Goal: Task Accomplishment & Management: Manage account settings

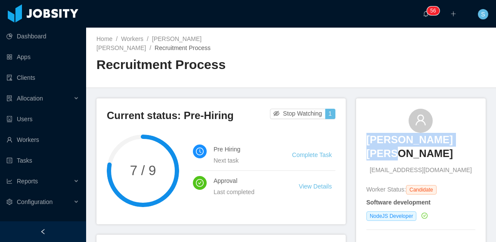
drag, startPoint x: 469, startPoint y: 132, endPoint x: 372, endPoint y: 130, distance: 97.0
click at [372, 130] on div "Gustavo Diogo Silva gustavo_guga_01@hotmail.com" at bounding box center [421, 142] width 109 height 66
copy h3 "Gustavo Diogo Silva"
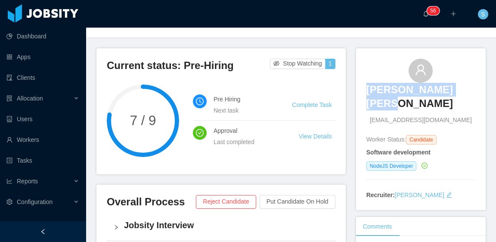
scroll to position [129, 0]
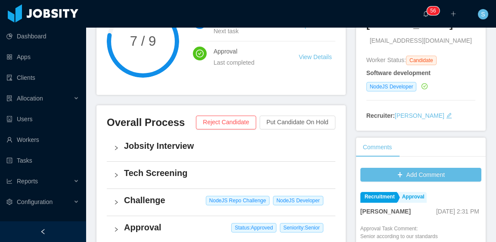
click at [346, 93] on div "Current status: Pre-Hiring Stop Watching 1 7 / 9 Pre Hiring Next task Complete …" at bounding box center [226, 204] width 260 height 470
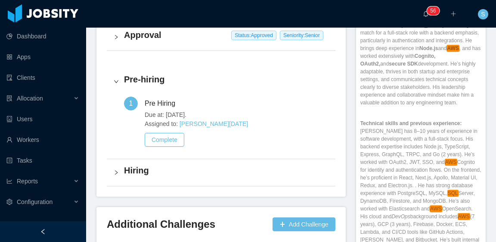
scroll to position [345, 0]
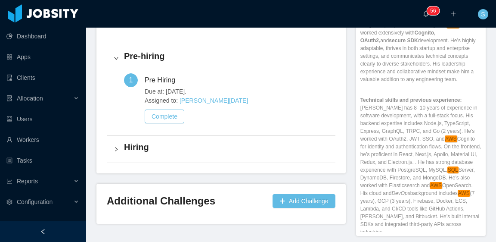
click at [145, 141] on h4 "Hiring" at bounding box center [226, 147] width 205 height 12
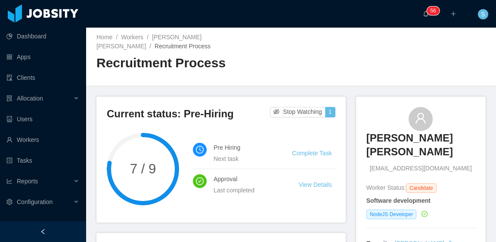
scroll to position [0, 0]
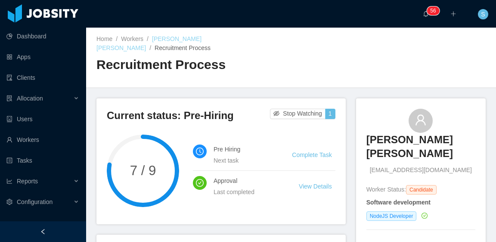
click at [167, 40] on link "Gustavo Diogo Silva" at bounding box center [148, 43] width 105 height 16
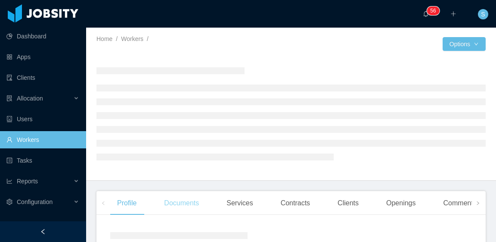
drag, startPoint x: 189, startPoint y: 200, endPoint x: 197, endPoint y: 199, distance: 8.2
click at [189, 201] on div "Documents" at bounding box center [181, 203] width 49 height 24
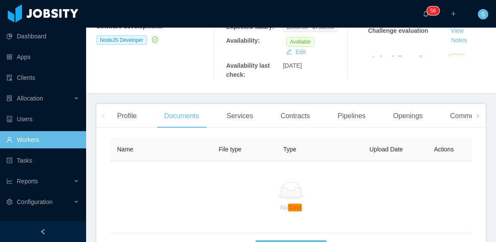
scroll to position [235, 0]
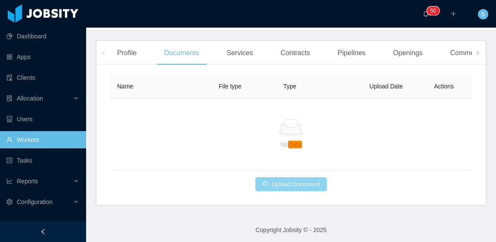
click at [305, 183] on button "Upload Document" at bounding box center [291, 184] width 72 height 14
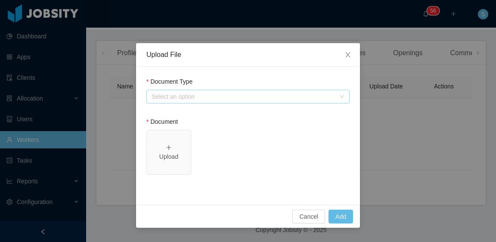
click at [208, 97] on div "Select an option" at bounding box center [244, 96] width 184 height 9
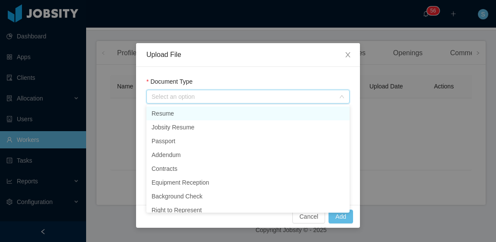
click at [205, 112] on li "Resume" at bounding box center [247, 113] width 203 height 14
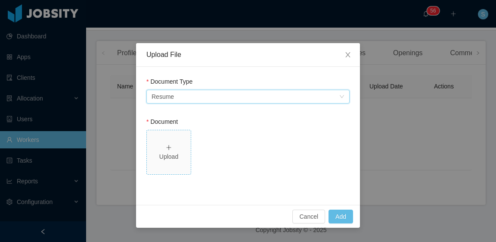
click at [182, 149] on div "Upload" at bounding box center [168, 152] width 37 height 18
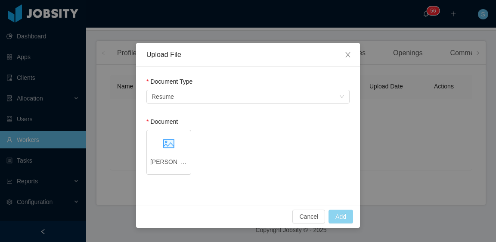
click at [343, 214] on button "Add" at bounding box center [341, 216] width 25 height 14
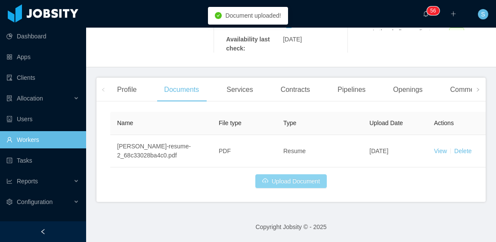
scroll to position [189, 0]
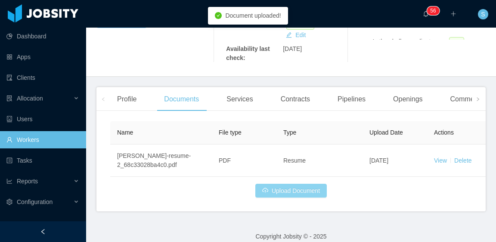
click at [281, 187] on button "Upload Document" at bounding box center [291, 191] width 72 height 14
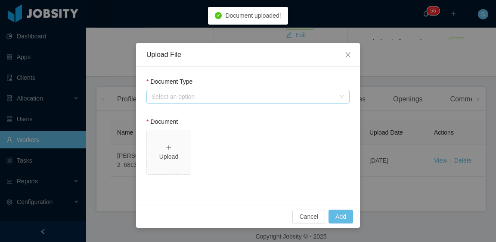
click at [200, 97] on div "Select an option" at bounding box center [244, 96] width 184 height 9
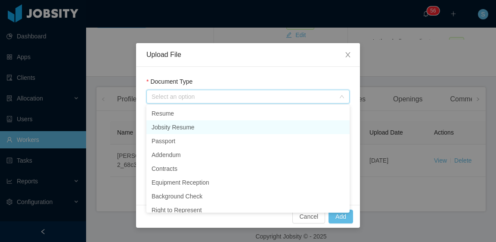
click at [198, 128] on li "Jobsity Resume" at bounding box center [247, 127] width 203 height 14
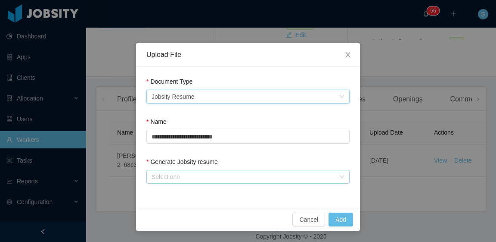
click at [185, 183] on div "Generate Jobsity resume Select one" at bounding box center [247, 172] width 203 height 30
click at [185, 176] on div "Select one" at bounding box center [244, 176] width 184 height 9
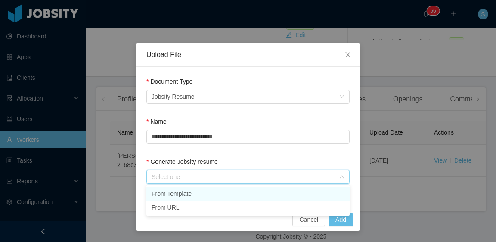
click at [189, 195] on li "From Template" at bounding box center [247, 194] width 203 height 14
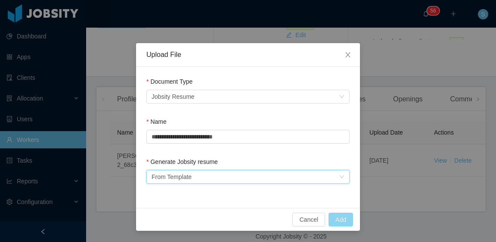
click at [343, 218] on button "Add" at bounding box center [341, 219] width 25 height 14
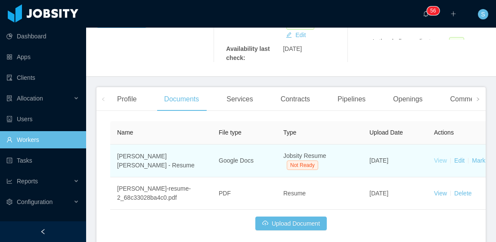
click at [437, 157] on link "View" at bounding box center [440, 160] width 13 height 7
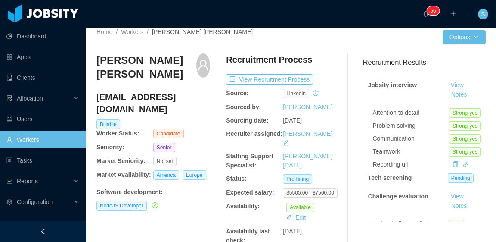
scroll to position [0, 0]
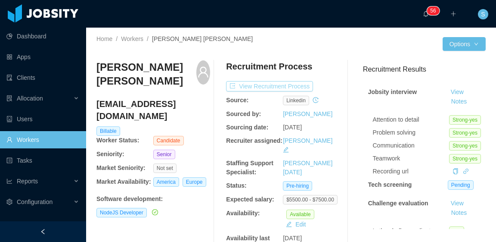
drag, startPoint x: 287, startPoint y: 87, endPoint x: 356, endPoint y: 88, distance: 68.9
click at [288, 86] on button "View Recruitment Process" at bounding box center [269, 86] width 87 height 10
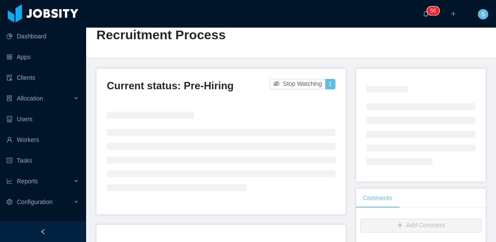
scroll to position [43, 0]
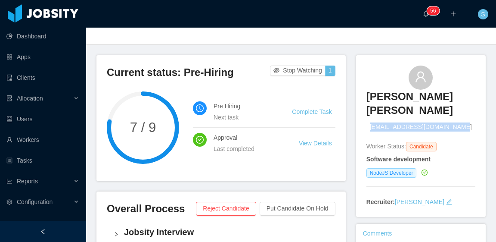
drag, startPoint x: 459, startPoint y: 104, endPoint x: 375, endPoint y: 104, distance: 84.4
click at [375, 104] on div "Gustavo Diogo Silva gustavo_guga_01@hotmail.com" at bounding box center [421, 98] width 109 height 66
copy span "gustavo_guga_01@hotmail.com"
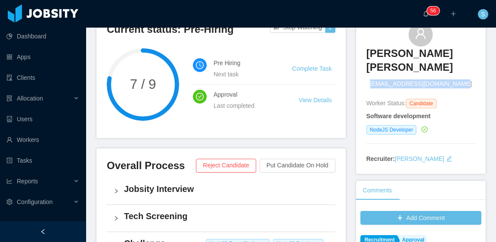
scroll to position [258, 0]
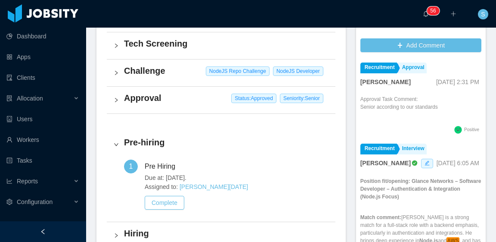
click at [164, 65] on h4 "Challenge" at bounding box center [226, 71] width 205 height 12
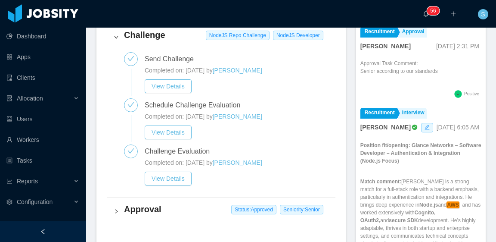
scroll to position [302, 0]
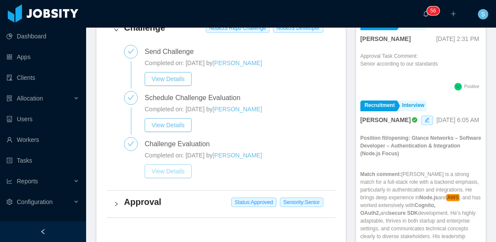
click at [177, 164] on button "View Details" at bounding box center [168, 171] width 47 height 14
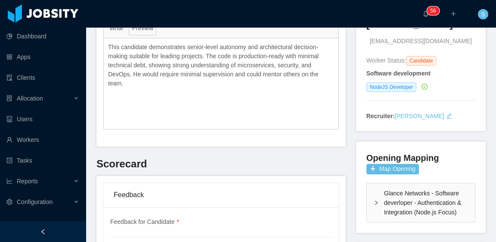
scroll to position [60, 0]
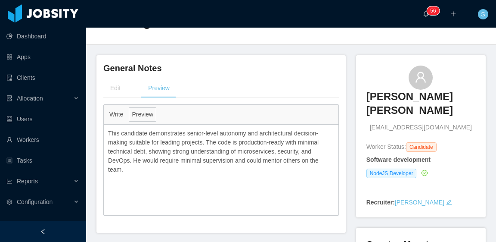
click at [121, 169] on p "This candidate demonstrates senior-level autonomy and architectural decision-ma…" at bounding box center [221, 151] width 226 height 45
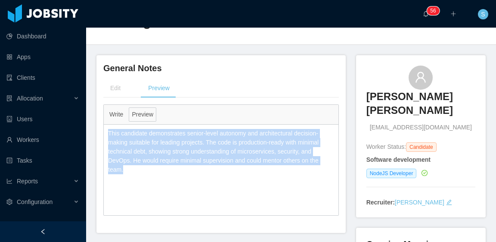
drag, startPoint x: 127, startPoint y: 168, endPoint x: 109, endPoint y: 132, distance: 39.9
click at [109, 132] on p "This candidate demonstrates senior-level autonomy and architectural decision-ma…" at bounding box center [221, 151] width 226 height 45
copy p "This candidate demonstrates senior-level autonomy and architectural decision-ma…"
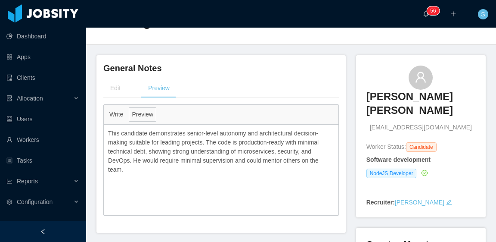
click at [301, 107] on div "Write Preview" at bounding box center [221, 115] width 235 height 20
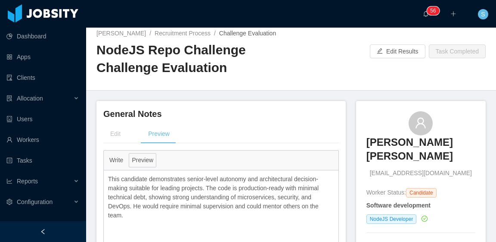
scroll to position [0, 0]
